Goal: Navigation & Orientation: Find specific page/section

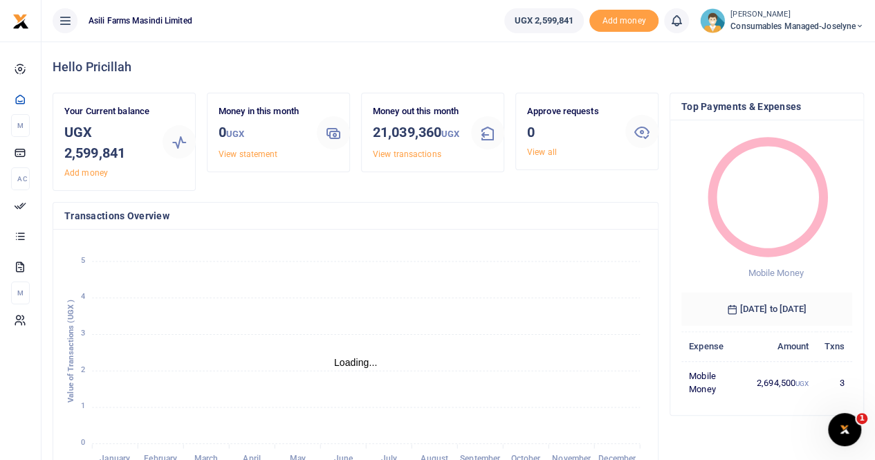
scroll to position [11, 11]
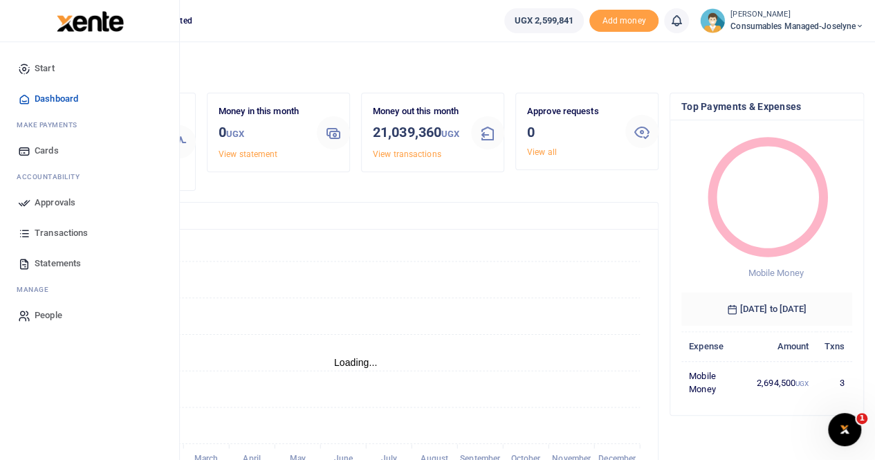
click at [54, 196] on span "Approvals" at bounding box center [55, 203] width 41 height 14
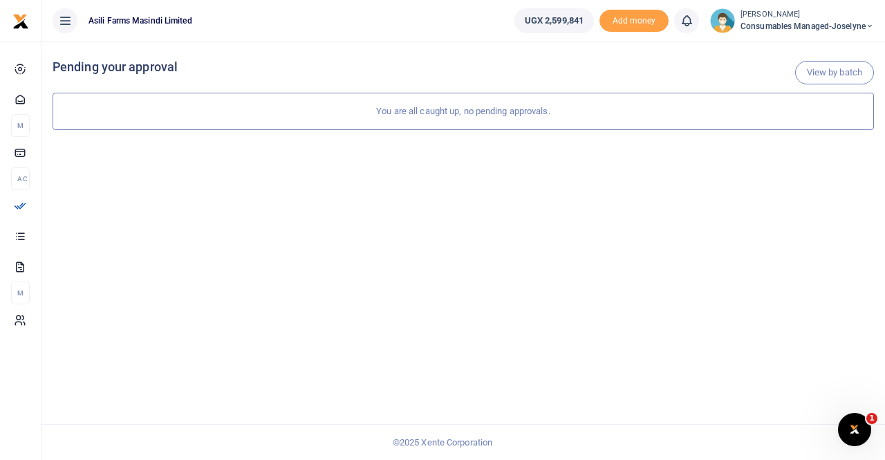
click at [814, 21] on span "Consumables managed-Joselyne" at bounding box center [806, 26] width 133 height 12
click at [805, 56] on link "Switch accounts" at bounding box center [821, 50] width 109 height 19
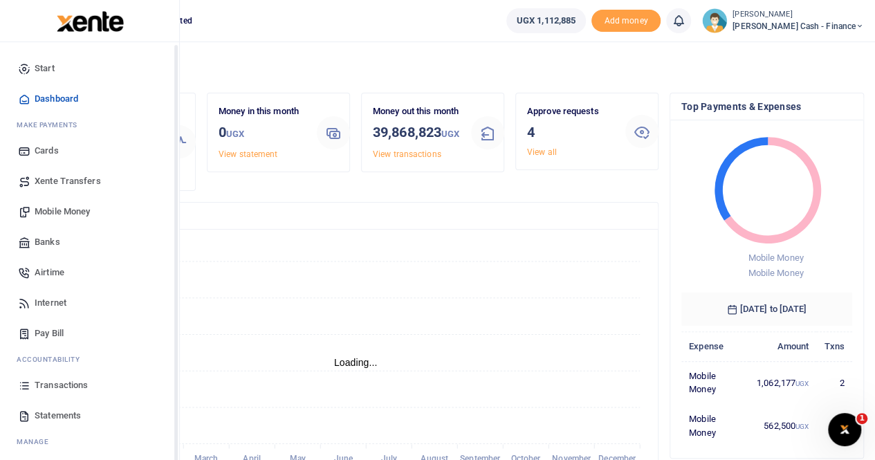
scroll to position [33, 0]
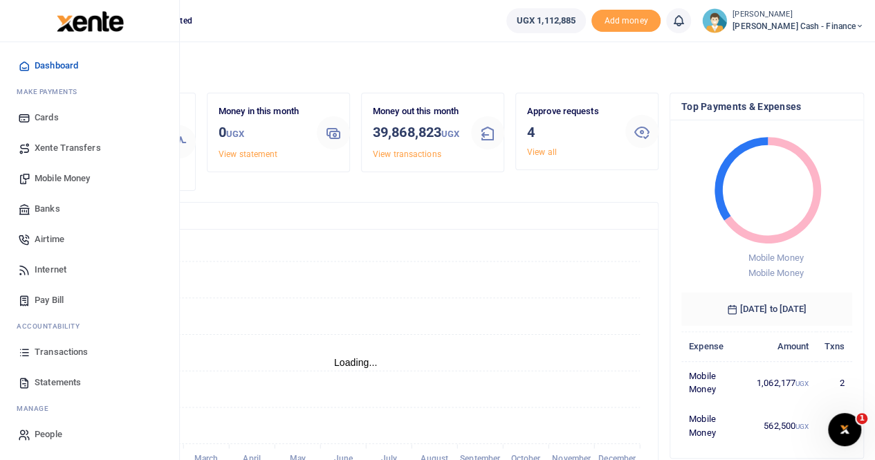
click at [57, 352] on span "Transactions" at bounding box center [61, 352] width 53 height 14
